Goal: Information Seeking & Learning: Check status

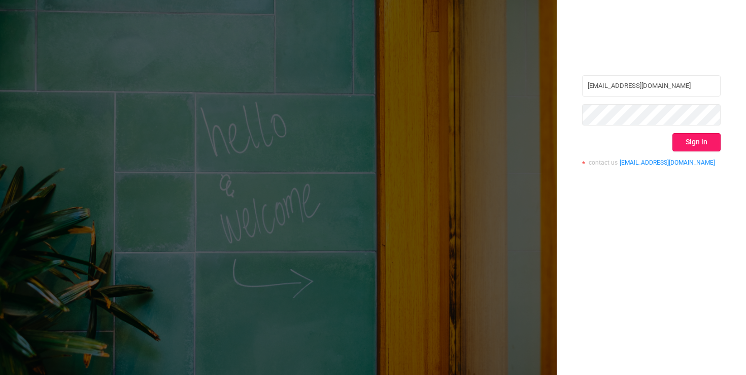
click at [686, 146] on button "Sign in" at bounding box center [696, 142] width 48 height 18
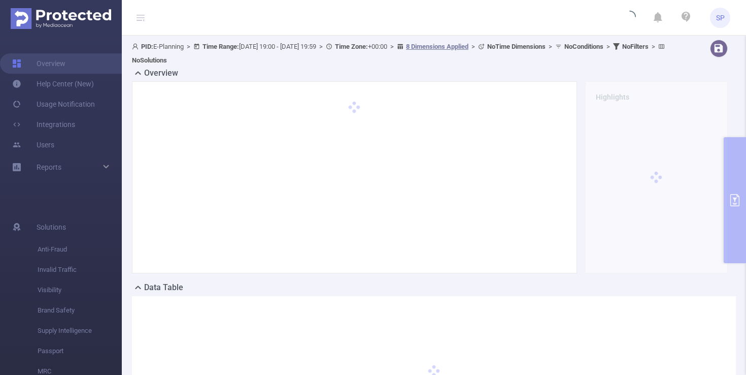
click at [391, 20] on header "SP" at bounding box center [373, 18] width 746 height 36
click at [378, 17] on header "SP" at bounding box center [373, 18] width 746 height 36
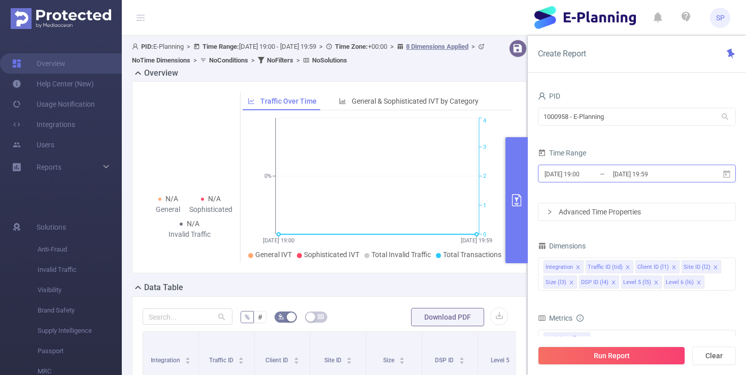
click at [565, 172] on input "[DATE] 19:00" at bounding box center [584, 174] width 82 height 14
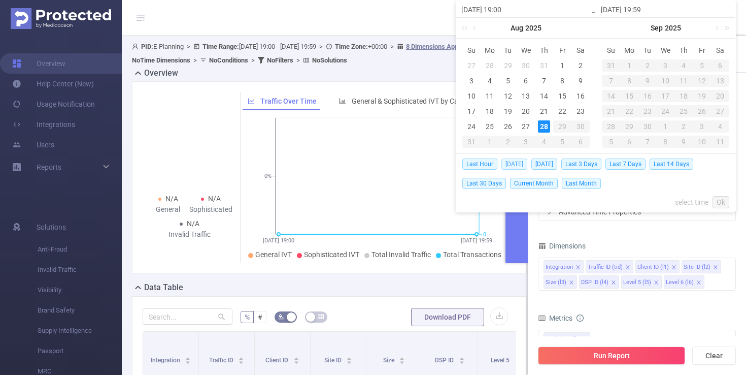
click at [515, 164] on span "[DATE]" at bounding box center [514, 163] width 26 height 11
type input "[DATE] 00:00"
type input "[DATE] 23:59"
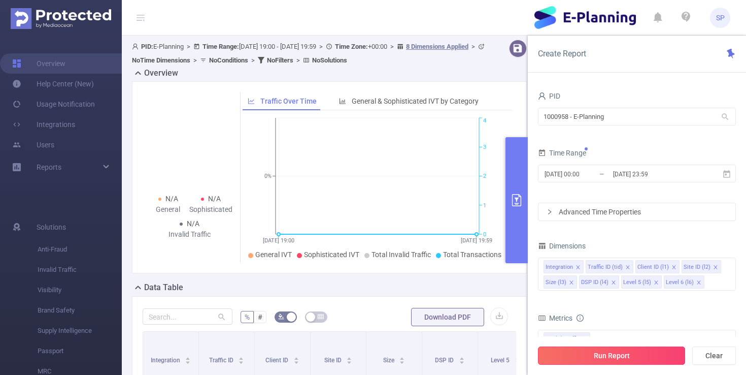
click at [639, 356] on button "Run Report" at bounding box center [611, 355] width 147 height 18
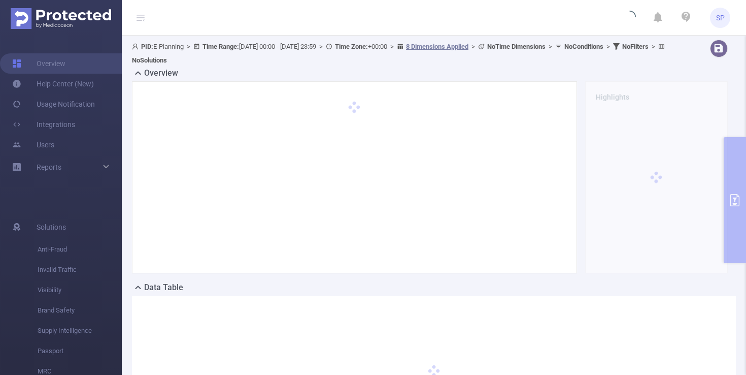
click at [403, 67] on div "Overview" at bounding box center [434, 74] width 604 height 14
click at [404, 62] on div "PID: E-Planning > Time Range: [DATE] 00:00 - [DATE] 23:59 > Time Zone: +00:00 >…" at bounding box center [405, 53] width 546 height 27
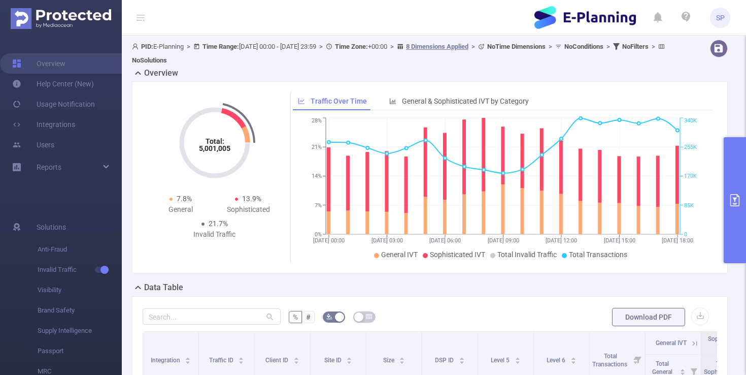
click at [738, 177] on button "primary" at bounding box center [735, 200] width 22 height 126
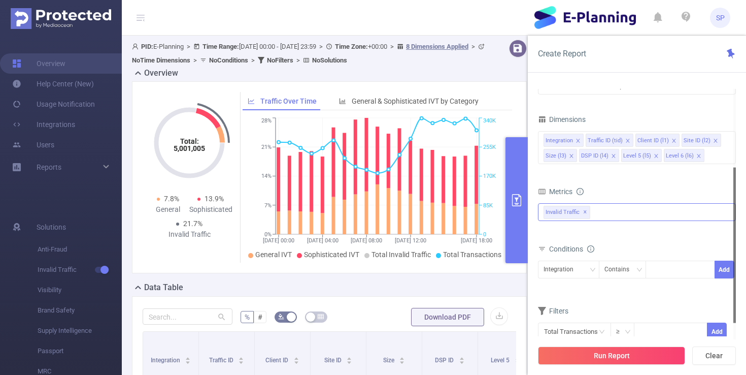
click at [619, 217] on div "Invalid Traffic ✕" at bounding box center [637, 212] width 198 height 18
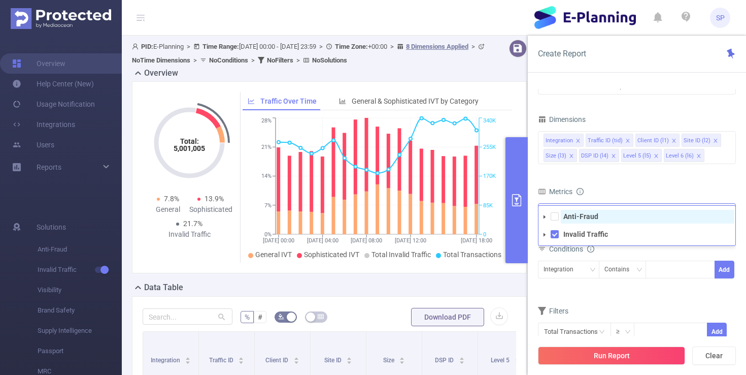
click at [577, 216] on strong "Anti-Fraud" at bounding box center [580, 216] width 35 height 8
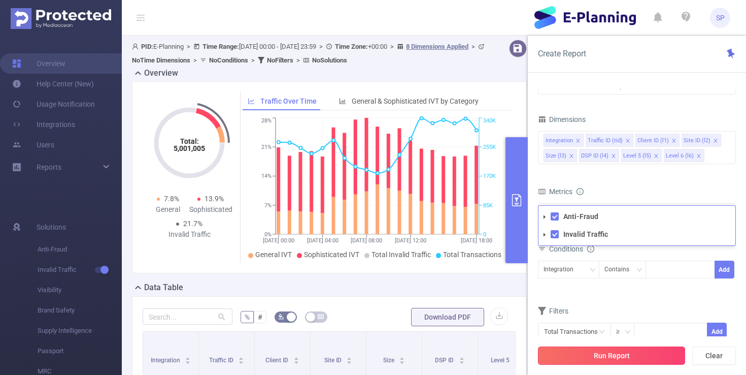
click at [605, 356] on button "Run Report" at bounding box center [611, 355] width 147 height 18
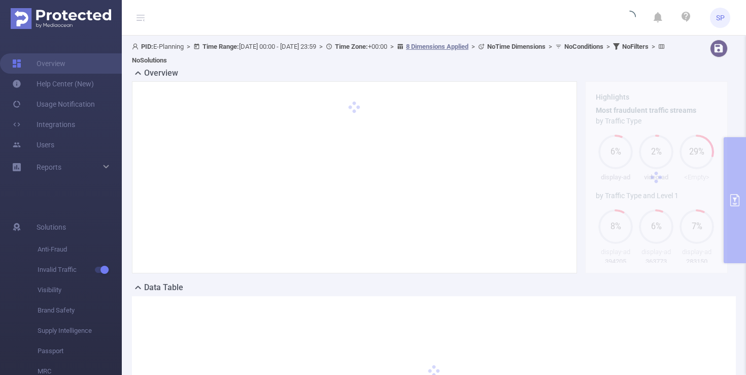
click at [515, 67] on div "Overview" at bounding box center [434, 74] width 604 height 14
click at [518, 63] on div "PID: E-Planning > Time Range: [DATE] 00:00 - [DATE] 23:59 > Time Zone: +00:00 >…" at bounding box center [405, 53] width 546 height 27
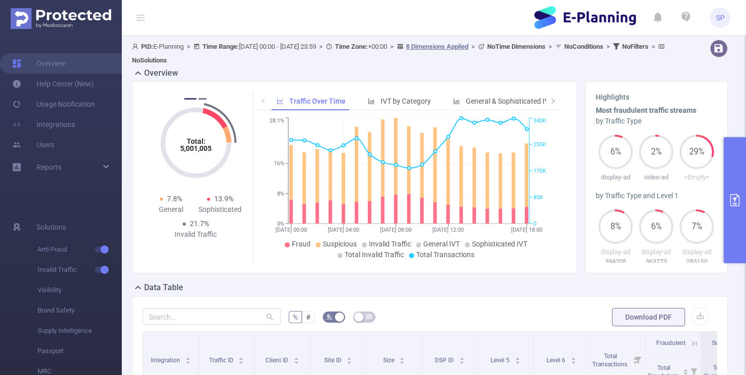
click at [201, 98] on button "2" at bounding box center [202, 99] width 8 height 2
click at [737, 166] on button "primary" at bounding box center [735, 200] width 22 height 126
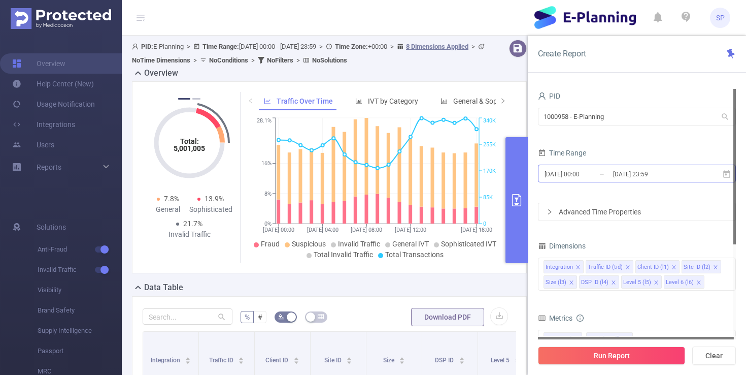
click at [584, 175] on input "[DATE] 00:00" at bounding box center [584, 174] width 82 height 14
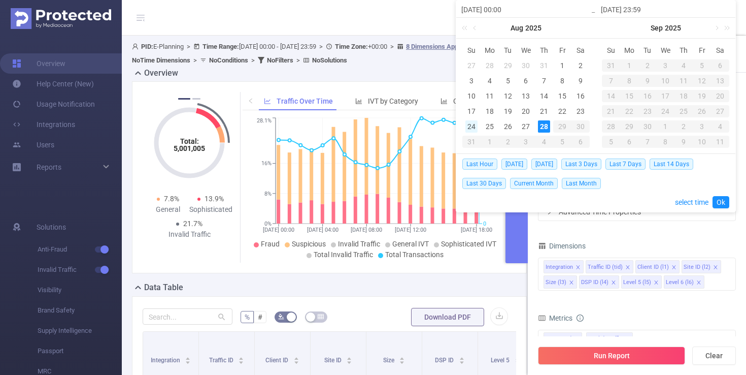
click at [469, 126] on div "24" at bounding box center [471, 126] width 12 height 12
click at [545, 126] on div "28" at bounding box center [544, 126] width 12 height 12
type input "[DATE] 00:00"
click at [723, 199] on link "Ok" at bounding box center [720, 202] width 17 height 12
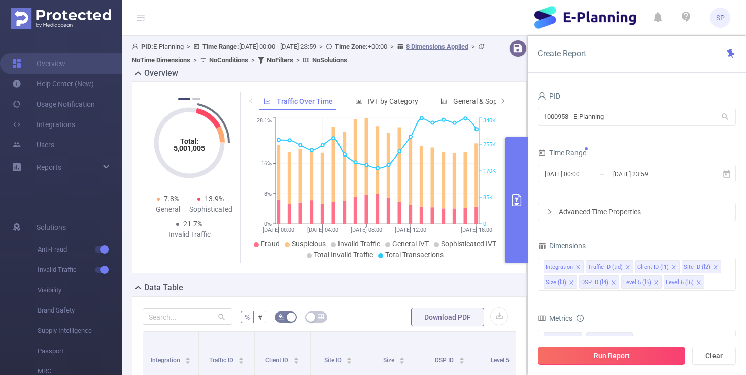
click at [624, 355] on button "Run Report" at bounding box center [611, 355] width 147 height 18
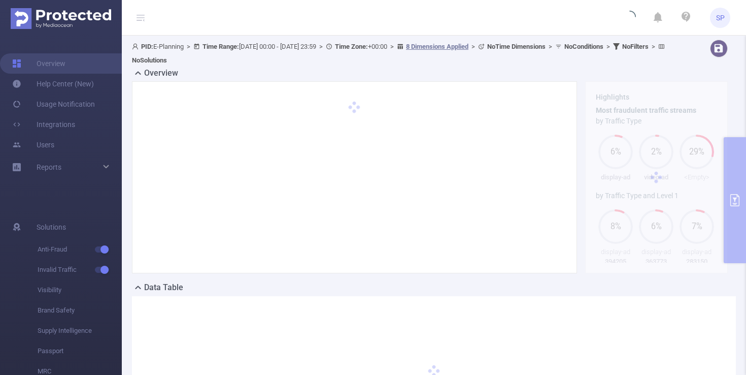
click at [521, 61] on div "PID: E-Planning > Time Range: [DATE] 00:00 - [DATE] 23:59 > Time Zone: +00:00 >…" at bounding box center [405, 53] width 546 height 27
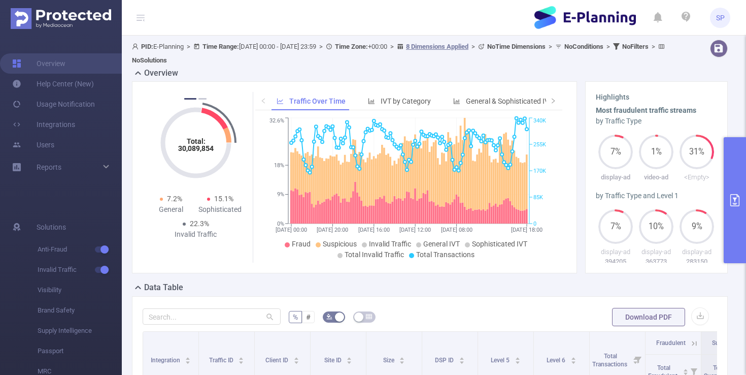
click at [584, 151] on div "Highlights Most fraudulent traffic streams by Traffic Type 7% display-ad 1% vid…" at bounding box center [656, 177] width 151 height 192
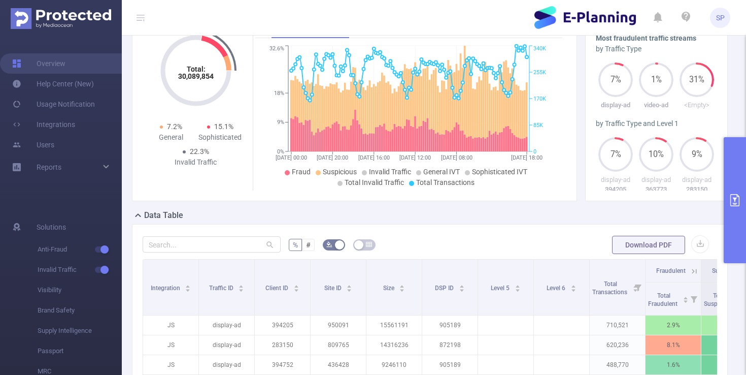
scroll to position [39, 0]
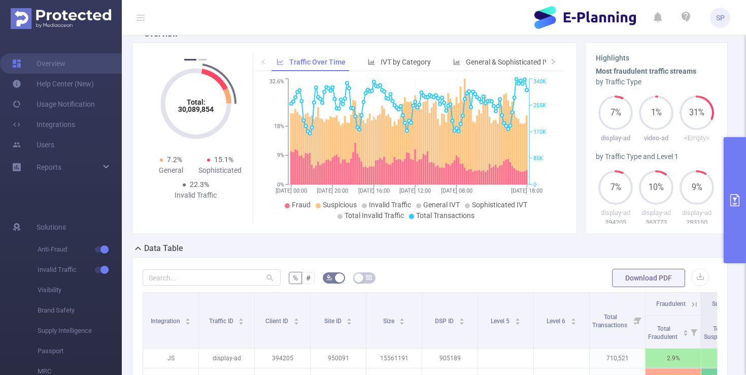
click at [737, 156] on button "primary" at bounding box center [735, 200] width 22 height 126
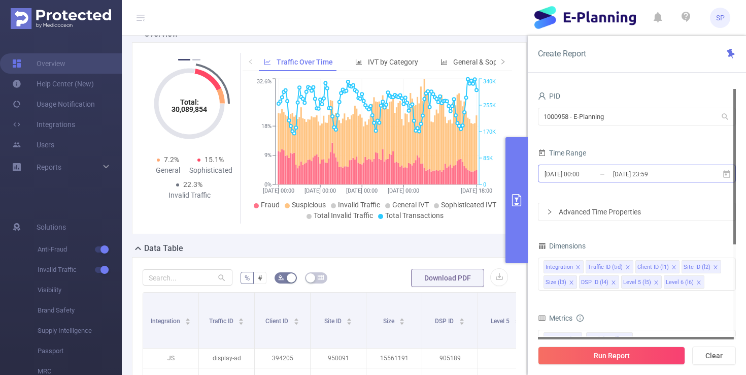
click at [573, 167] on input "[DATE] 00:00" at bounding box center [584, 174] width 82 height 14
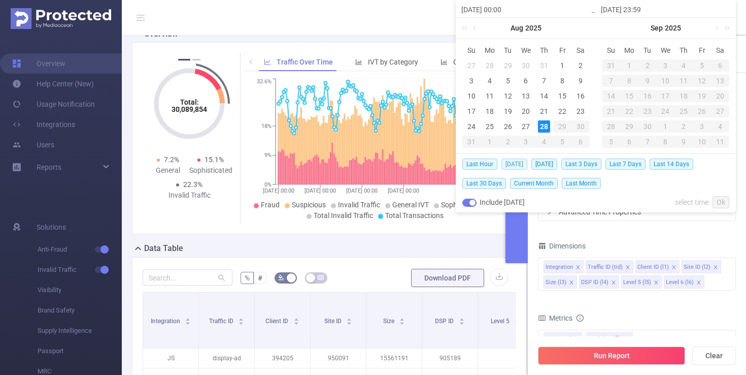
click at [518, 164] on span "[DATE]" at bounding box center [514, 163] width 26 height 11
type input "[DATE] 00:00"
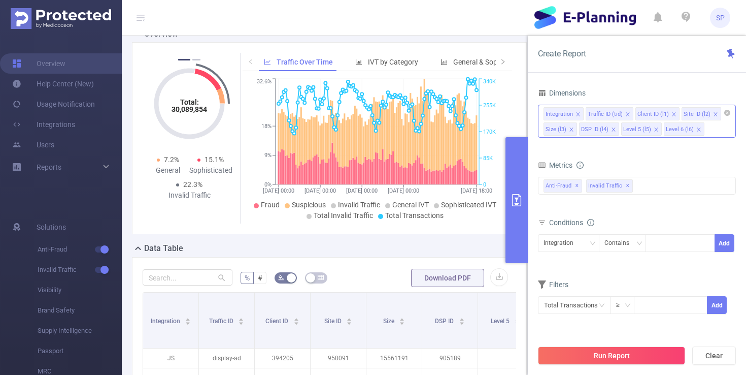
click at [614, 131] on icon "icon: close" at bounding box center [613, 129] width 4 height 4
click at [572, 129] on icon "icon: close" at bounding box center [571, 129] width 5 height 5
click at [572, 129] on div "Level 5 (l5)" at bounding box center [560, 129] width 28 height 13
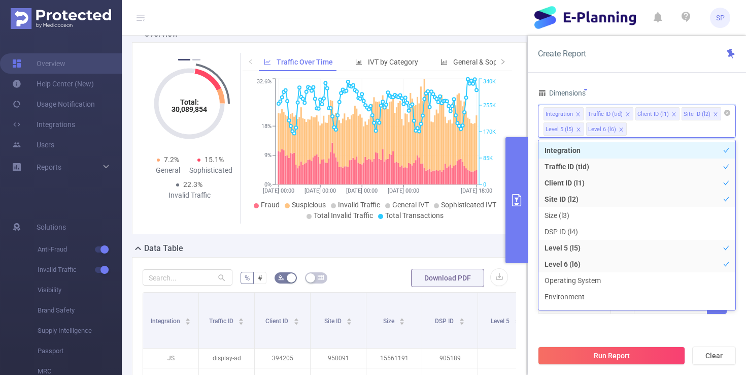
click at [574, 128] on li "Level 5 (l5)" at bounding box center [563, 128] width 41 height 13
click at [577, 128] on icon "icon: close" at bounding box center [578, 129] width 5 height 5
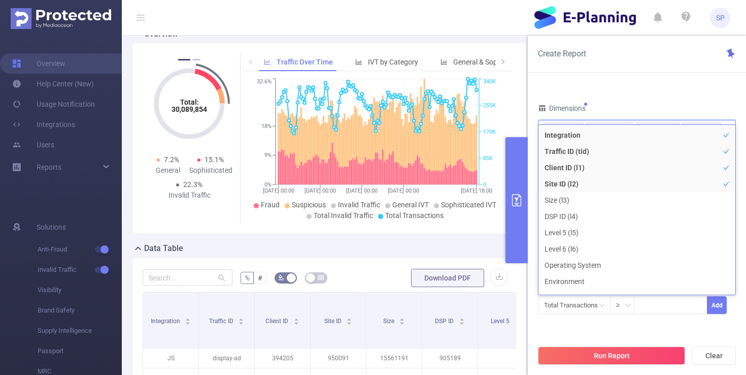
click at [687, 89] on div "PID 1000958 - E-Planning 1000958 - E-Planning Time Range [DATE] 00:00 _ [DATE] …" at bounding box center [637, 139] width 198 height 376
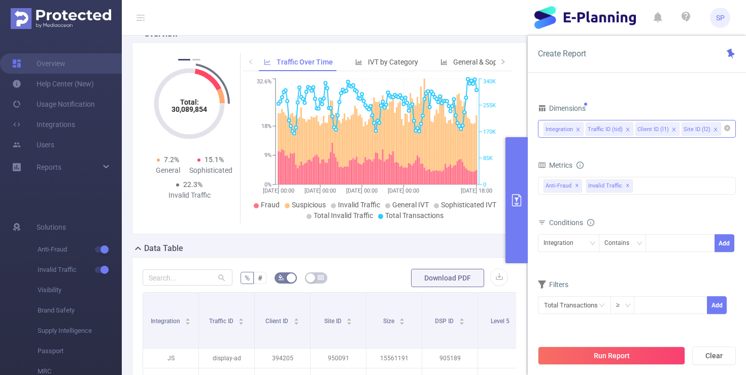
click at [578, 131] on icon "icon: close" at bounding box center [577, 129] width 5 height 5
click at [578, 131] on div "Traffic ID (tid)" at bounding box center [563, 129] width 35 height 13
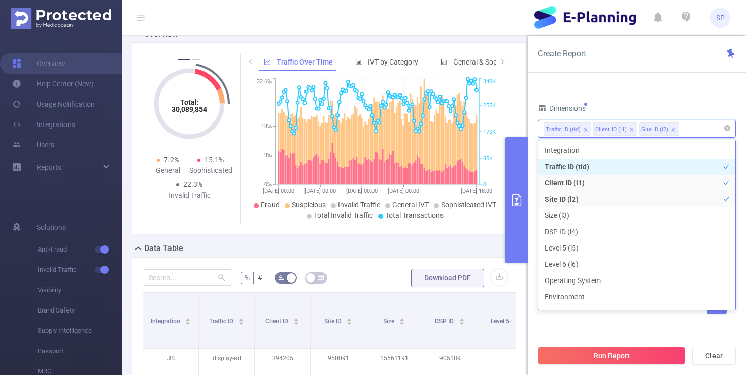
click at [584, 131] on icon "icon: close" at bounding box center [586, 129] width 4 height 4
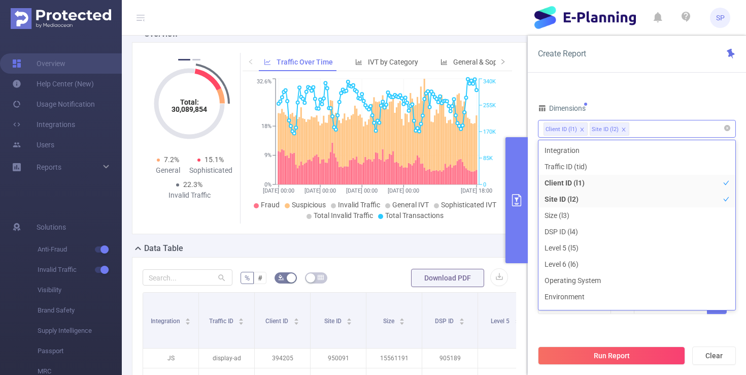
click at [594, 109] on label "Dimensions" at bounding box center [566, 108] width 56 height 8
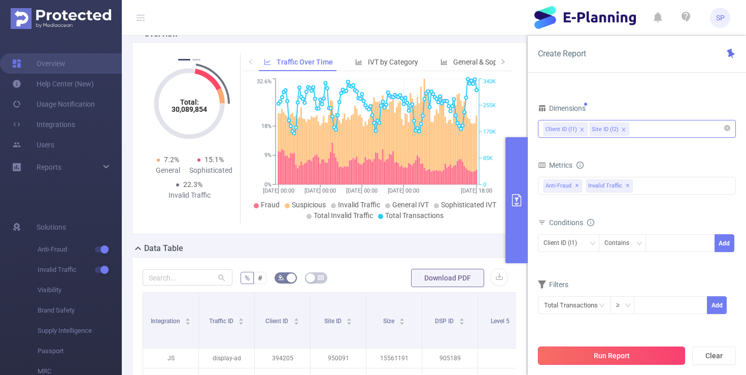
click at [619, 355] on button "Run Report" at bounding box center [611, 355] width 147 height 18
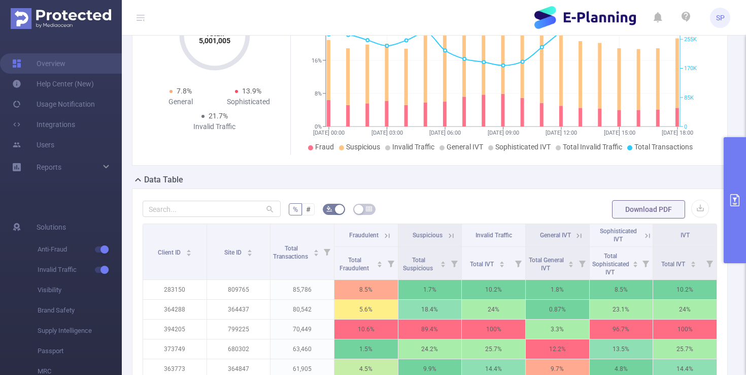
scroll to position [212, 0]
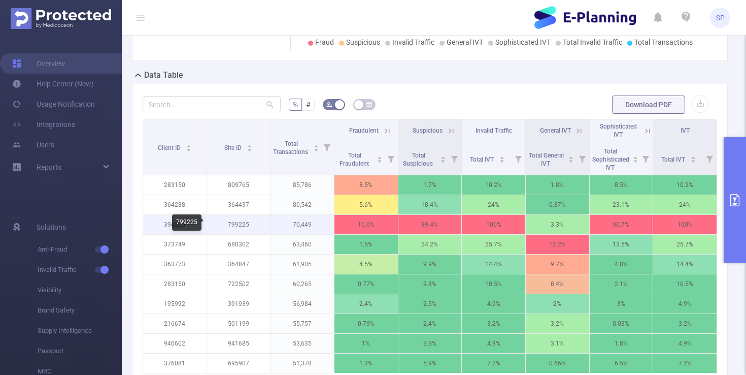
click at [240, 222] on p "799225" at bounding box center [238, 224] width 63 height 19
copy p "799225"
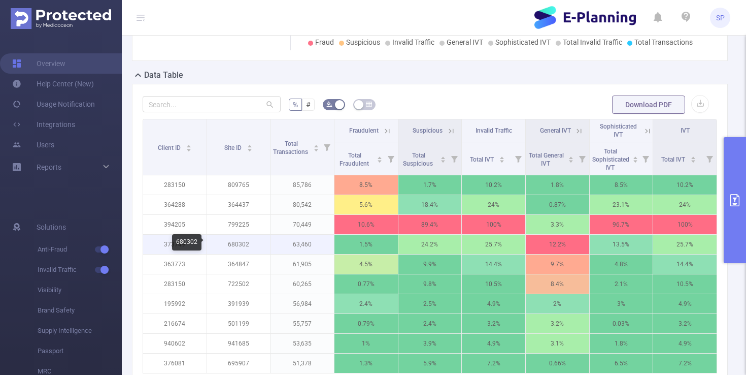
click at [242, 245] on p "680302" at bounding box center [238, 243] width 63 height 19
copy p "680302"
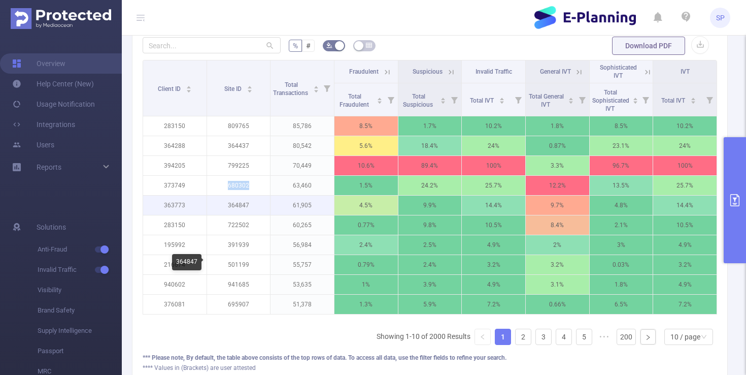
scroll to position [275, 0]
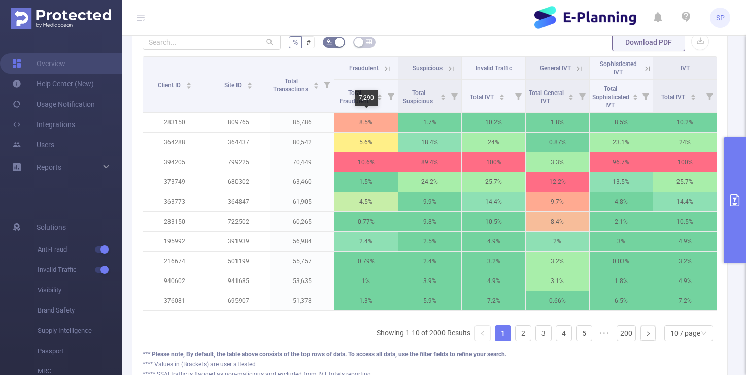
click at [363, 97] on div "7,290" at bounding box center [366, 98] width 23 height 16
click at [353, 94] on span "Total Fraudulent" at bounding box center [354, 96] width 31 height 15
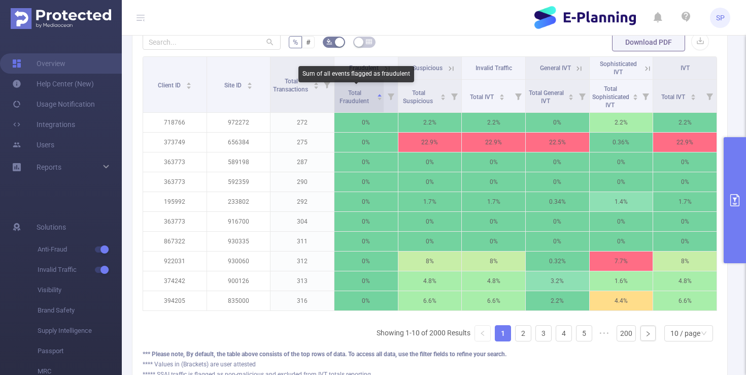
click at [353, 94] on span "Total Fraudulent" at bounding box center [354, 96] width 31 height 15
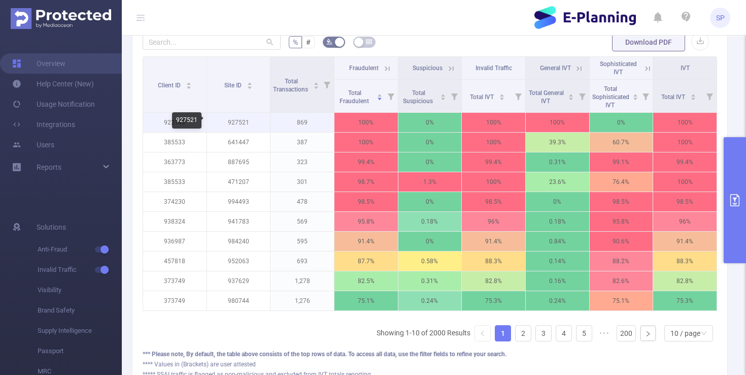
click at [251, 122] on p "927521" at bounding box center [238, 122] width 63 height 19
copy p "927521"
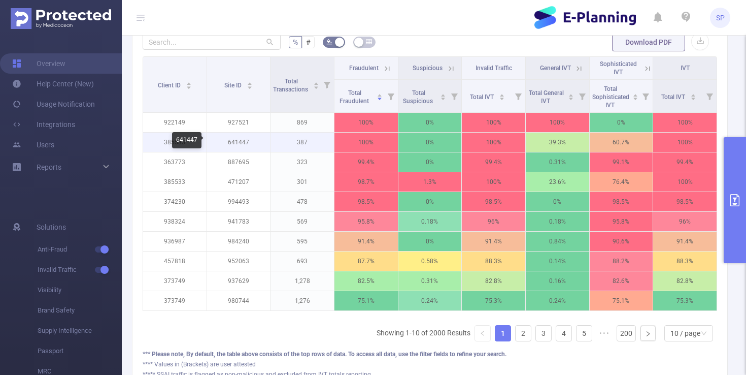
click at [244, 140] on p "641447" at bounding box center [238, 141] width 63 height 19
copy p "641447"
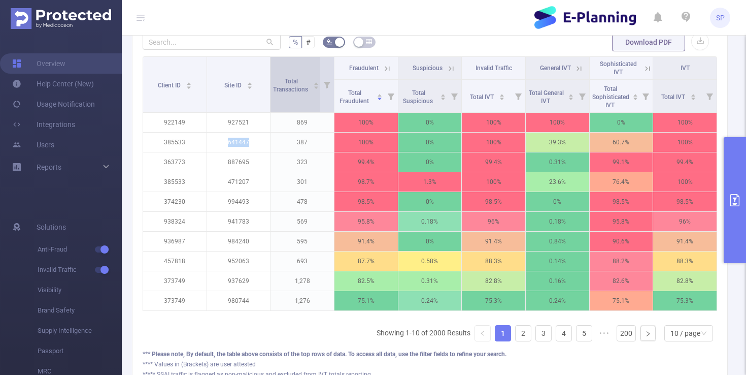
click at [297, 91] on span "Total Transactions" at bounding box center [291, 85] width 37 height 15
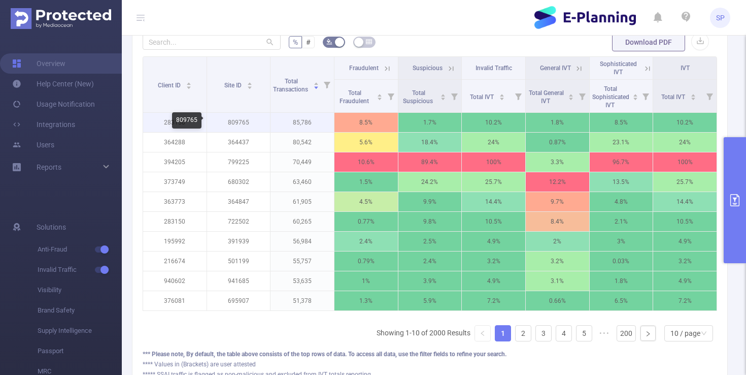
click at [233, 122] on p "809765" at bounding box center [238, 122] width 63 height 19
copy p "809765"
click at [446, 23] on header "SP" at bounding box center [373, 18] width 746 height 36
